Goal: Information Seeking & Learning: Learn about a topic

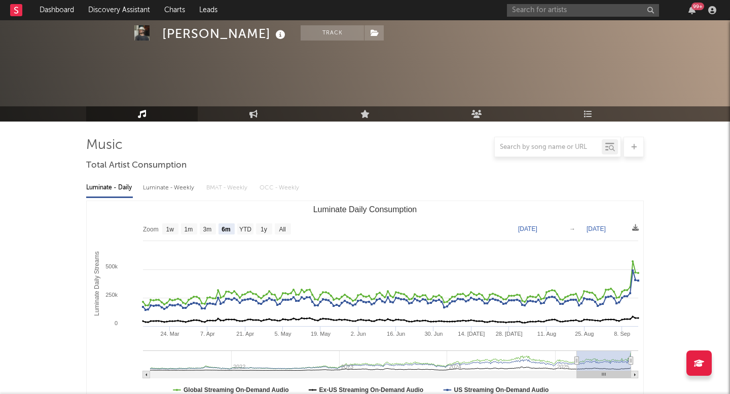
select select "6m"
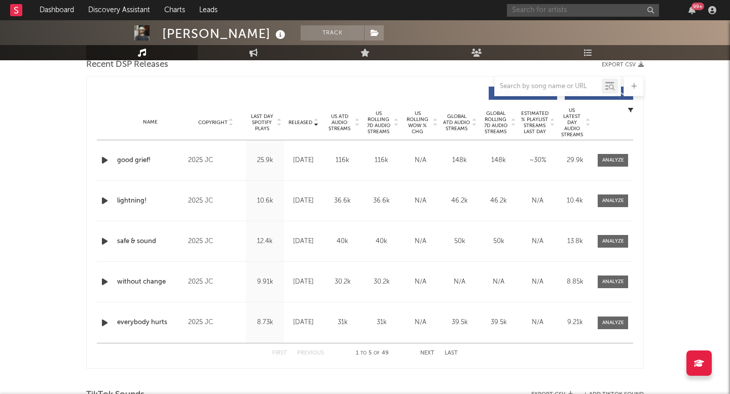
click at [600, 9] on input "text" at bounding box center [583, 10] width 152 height 13
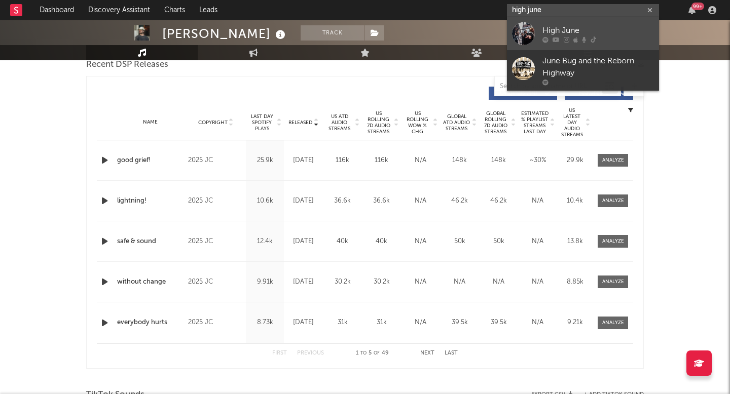
type input "high june"
click at [558, 22] on link "High June" at bounding box center [583, 33] width 152 height 33
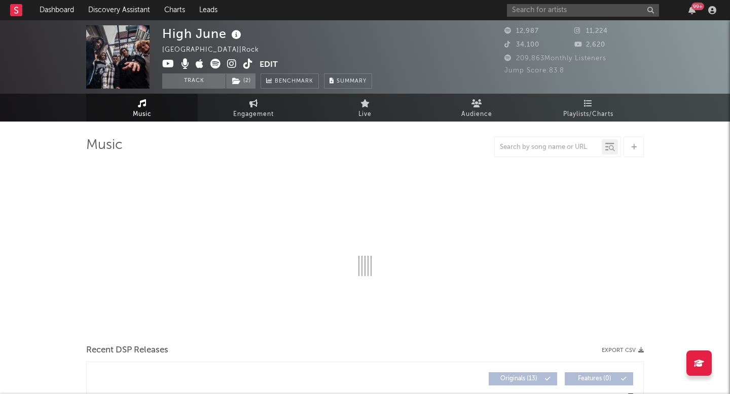
select select "1w"
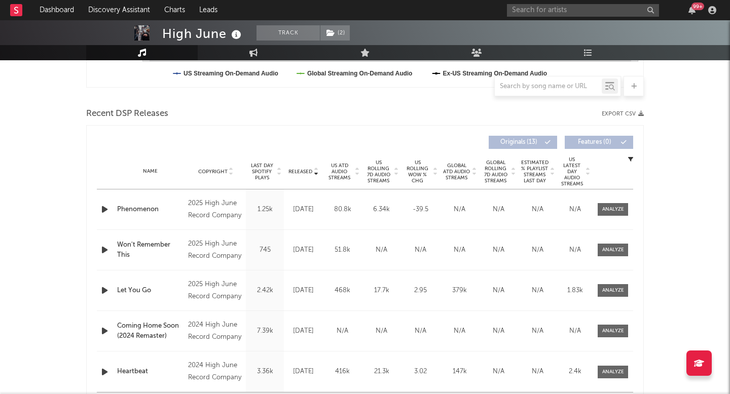
scroll to position [332, 0]
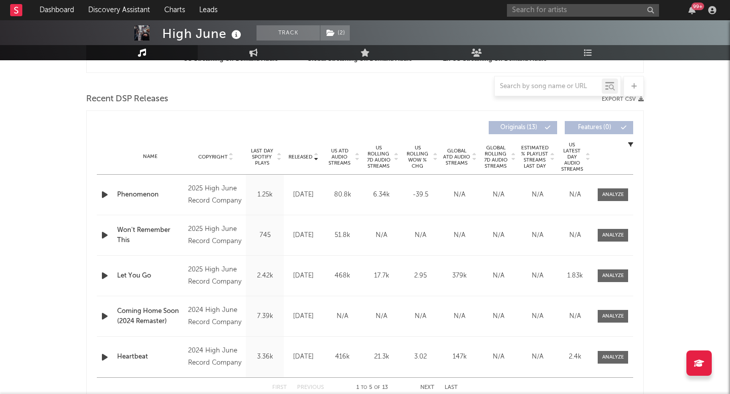
click at [382, 157] on span "US Rolling 7D Audio Streams" at bounding box center [378, 157] width 28 height 24
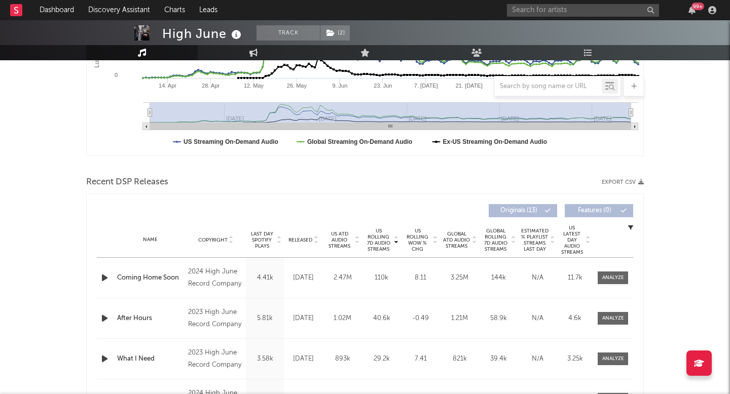
scroll to position [0, 0]
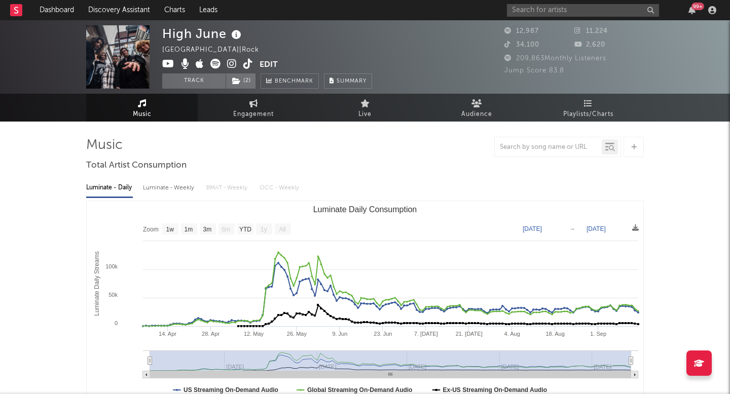
click at [243, 98] on link "Engagement" at bounding box center [254, 108] width 112 height 28
select select "1w"
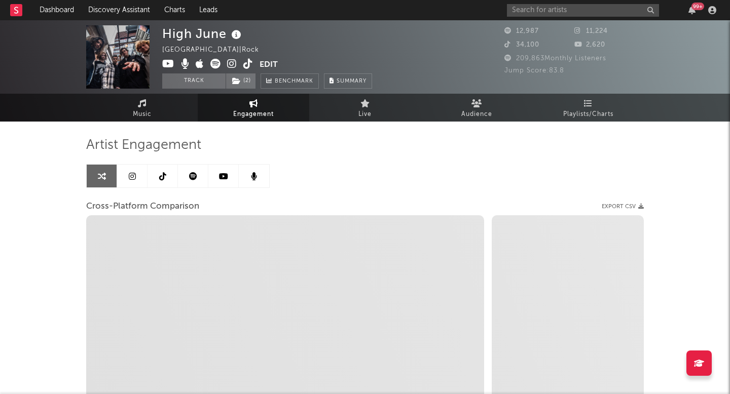
select select "1m"
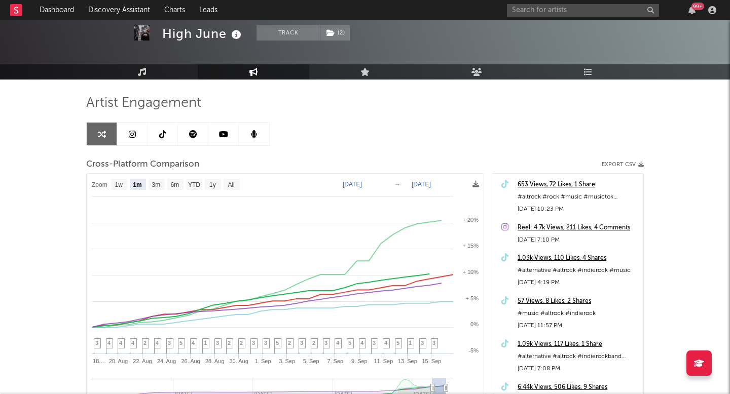
scroll to position [49, 0]
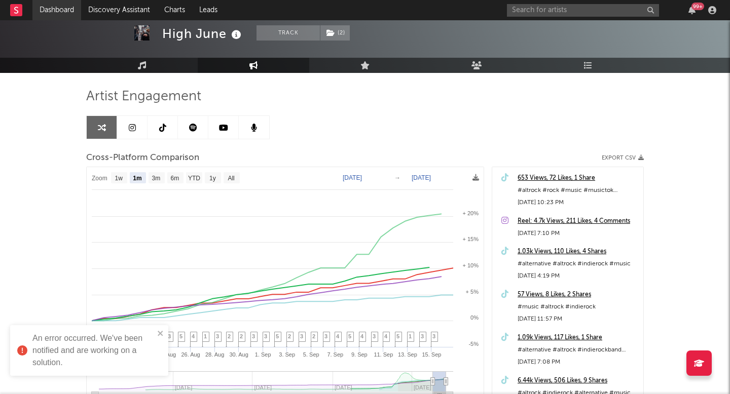
click at [69, 14] on link "Dashboard" at bounding box center [56, 10] width 49 height 20
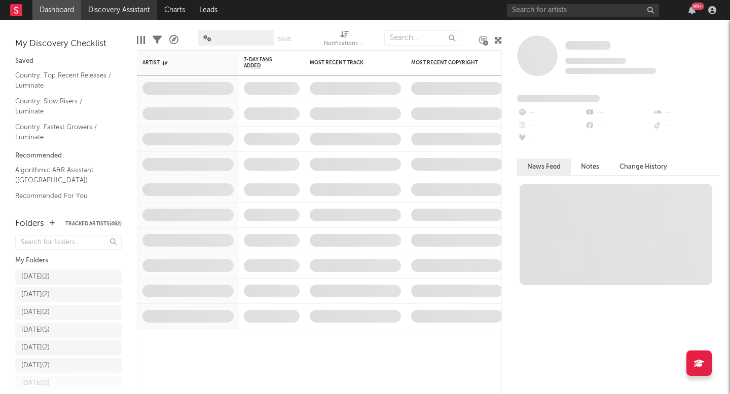
click at [117, 11] on link "Discovery Assistant" at bounding box center [119, 10] width 76 height 20
